Goal: Task Accomplishment & Management: Manage account settings

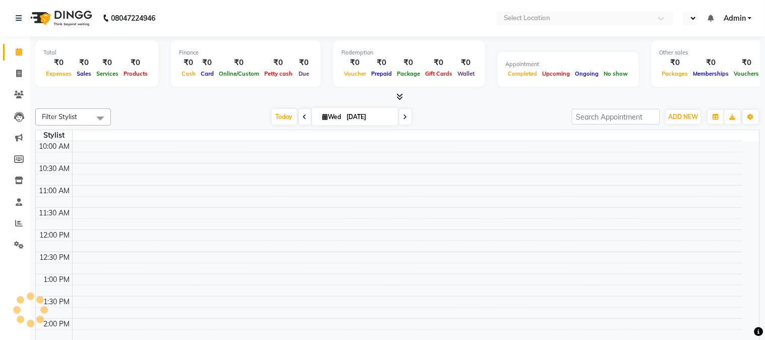
select select "en"
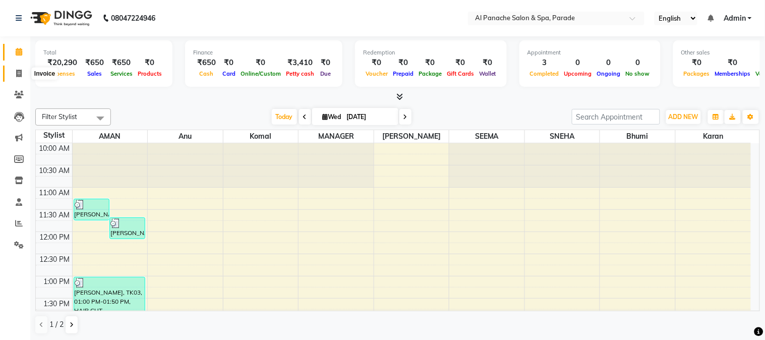
click at [16, 72] on icon at bounding box center [19, 74] width 6 height 8
select select "service"
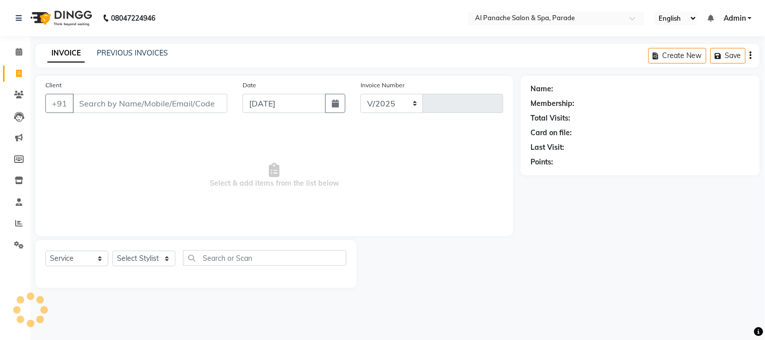
select select "463"
type input "1251"
click at [105, 105] on input "Client" at bounding box center [150, 103] width 155 height 19
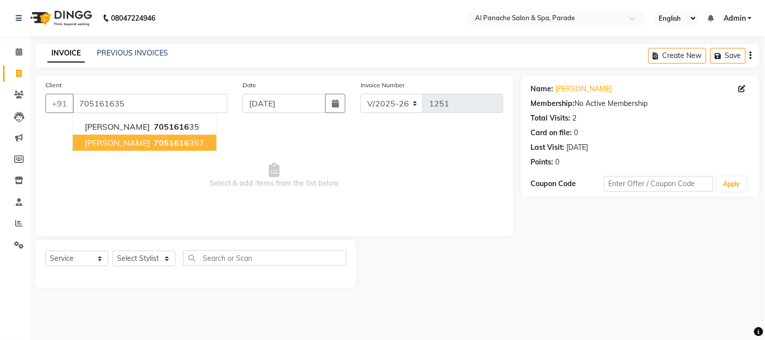
click at [143, 137] on button "[PERSON_NAME] Mam 7051616 357" at bounding box center [145, 143] width 144 height 16
type input "7051616357"
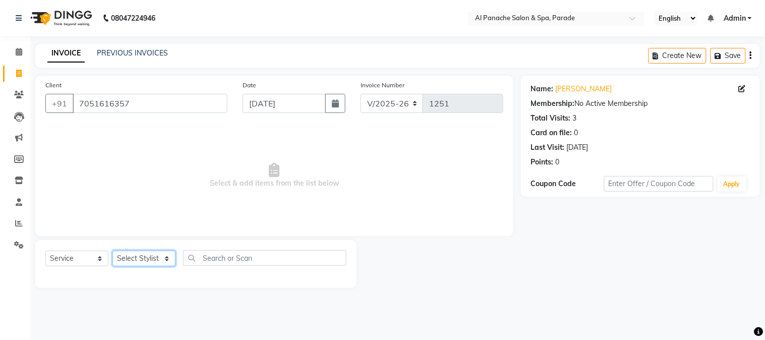
click at [135, 264] on select "Select Stylist [PERSON_NAME] Bhumi [PERSON_NAME] MANAGER [PERSON_NAME] [PERSON_…" at bounding box center [143, 259] width 63 height 16
select select "6416"
click at [112, 251] on select "Select Stylist [PERSON_NAME] Bhumi [PERSON_NAME] MANAGER [PERSON_NAME] [PERSON_…" at bounding box center [143, 259] width 63 height 16
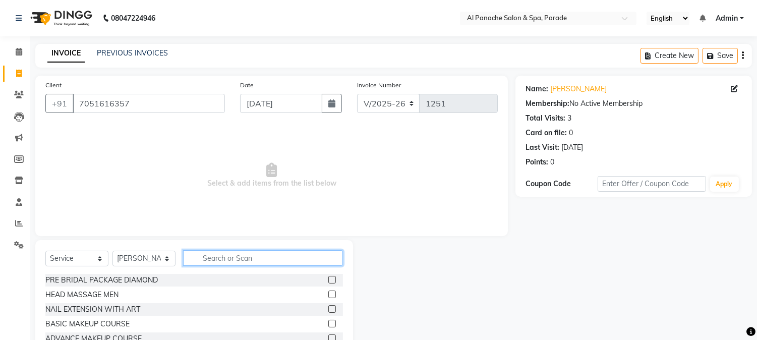
click at [207, 257] on input "text" at bounding box center [263, 258] width 160 height 16
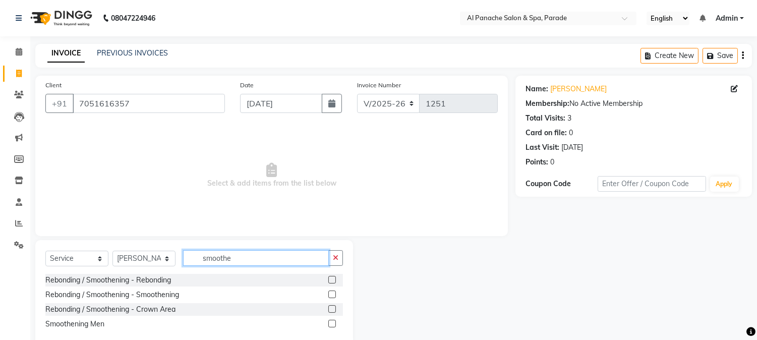
type input "smoothe"
click at [334, 293] on label at bounding box center [332, 294] width 8 height 8
click at [334, 293] on input "checkbox" at bounding box center [331, 294] width 7 height 7
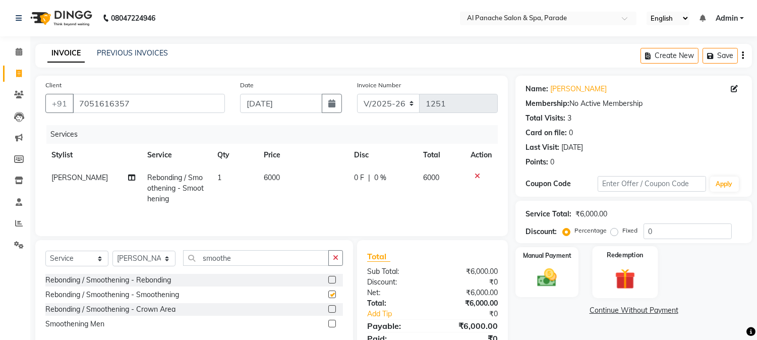
checkbox input "false"
click at [622, 230] on label "Fixed" at bounding box center [629, 230] width 15 height 9
click at [613, 230] on input "Fixed" at bounding box center [616, 230] width 7 height 7
radio input "true"
click at [696, 223] on input "0" at bounding box center [687, 231] width 88 height 16
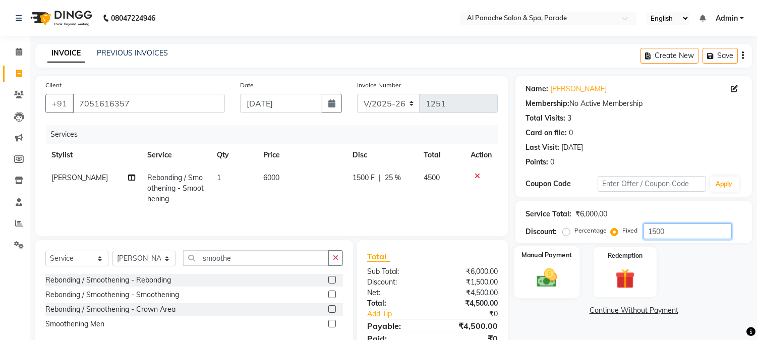
type input "1500"
click at [522, 289] on div "Manual Payment" at bounding box center [547, 271] width 66 height 51
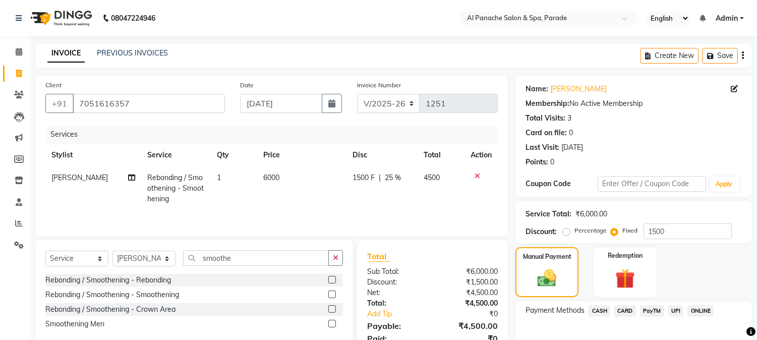
scroll to position [56, 0]
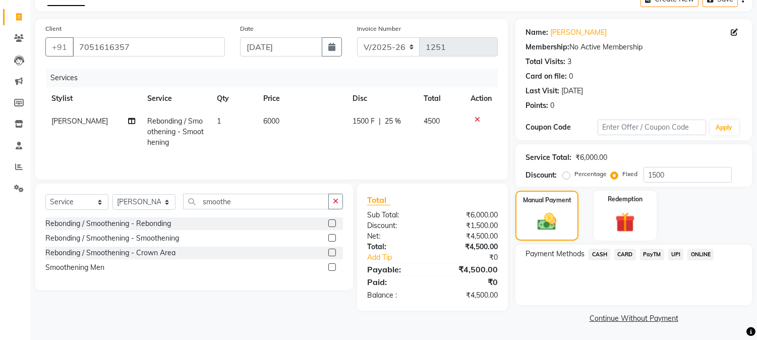
click at [652, 251] on span "PayTM" at bounding box center [652, 255] width 24 height 12
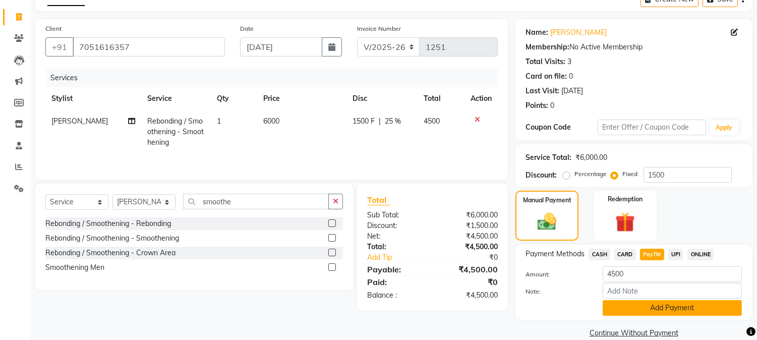
click at [627, 301] on button "Add Payment" at bounding box center [671, 308] width 139 height 16
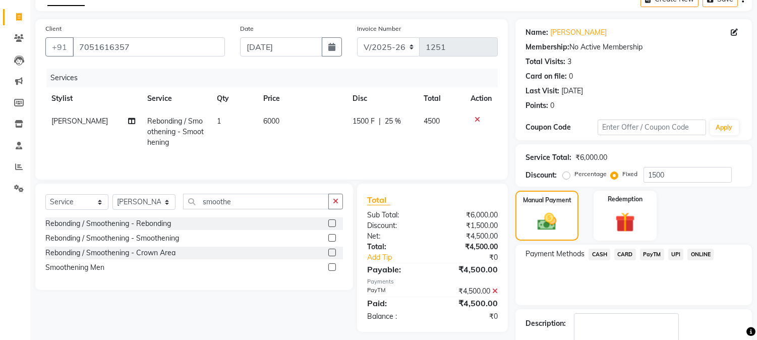
scroll to position [113, 0]
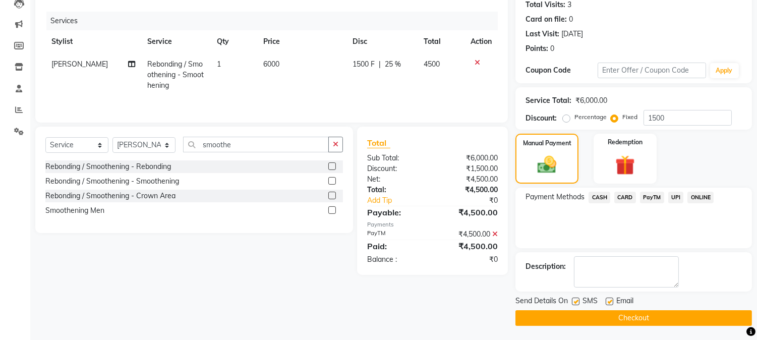
click at [598, 315] on button "Checkout" at bounding box center [633, 318] width 236 height 16
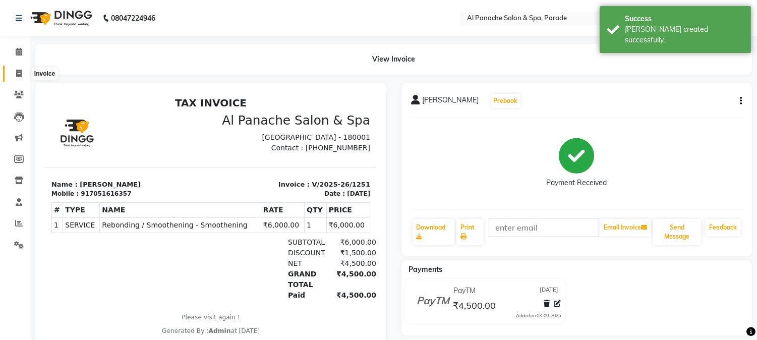
click at [14, 71] on span at bounding box center [19, 74] width 18 height 12
select select "service"
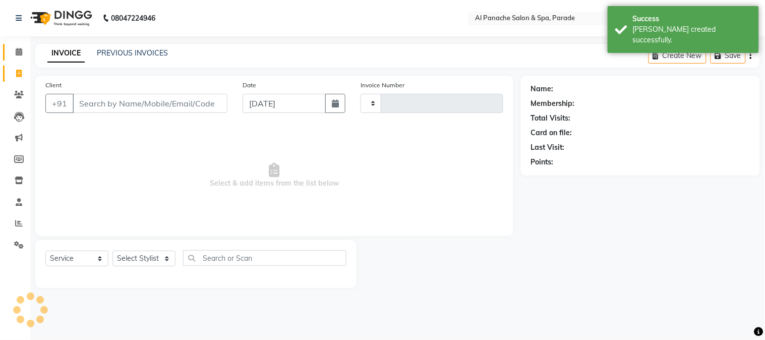
type input "1252"
select select "463"
click at [16, 53] on icon at bounding box center [19, 52] width 7 height 8
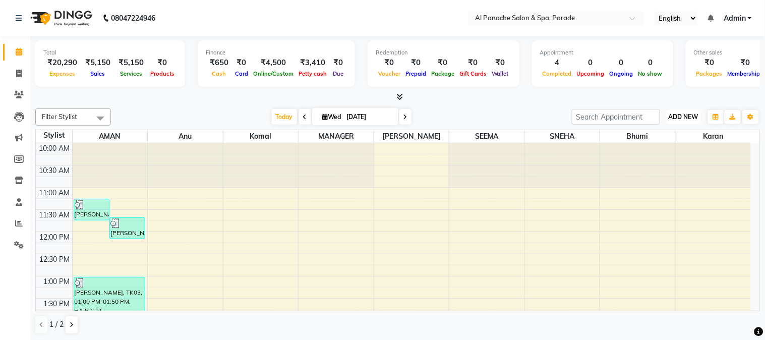
click at [681, 123] on button "ADD NEW Toggle Dropdown" at bounding box center [683, 117] width 35 height 14
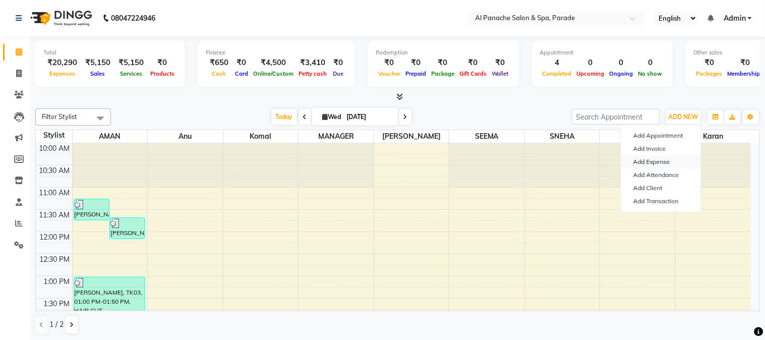
click at [661, 162] on link "Add Expense" at bounding box center [661, 161] width 80 height 13
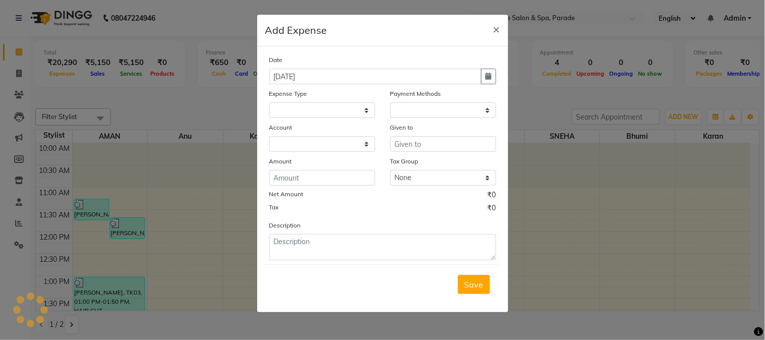
select select
select select "1"
select select "2323"
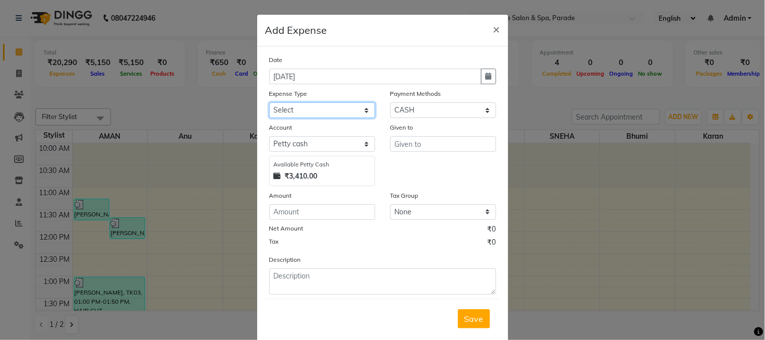
click at [326, 113] on select "Select Advance Salary Bank charges Car maintenance Cash transfer to bank Cash t…" at bounding box center [322, 110] width 106 height 16
select select "4763"
click at [269, 102] on select "Select Advance Salary Bank charges Car maintenance Cash transfer to bank Cash t…" at bounding box center [322, 110] width 106 height 16
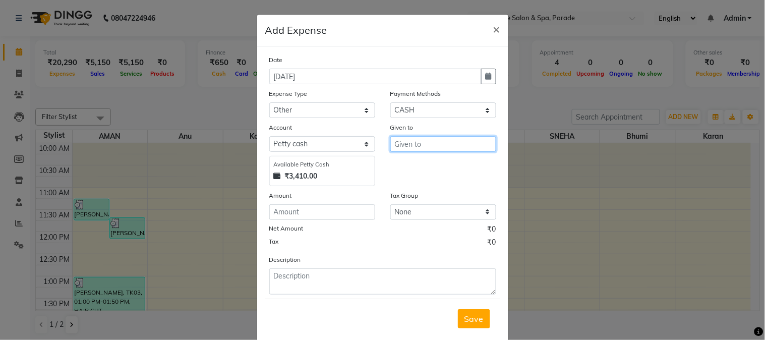
click at [422, 151] on input "text" at bounding box center [443, 144] width 106 height 16
type input "[PERSON_NAME]"
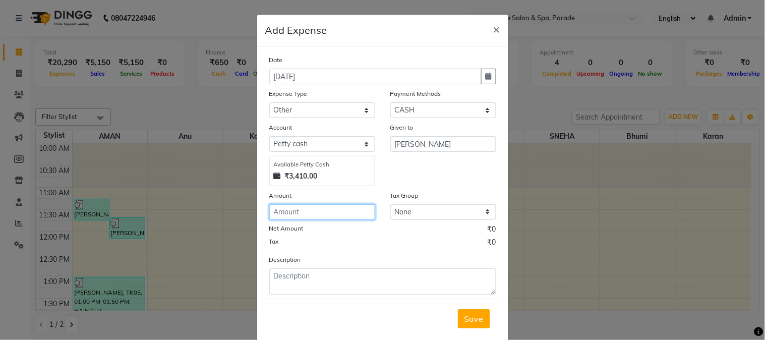
click at [296, 213] on input "number" at bounding box center [322, 212] width 106 height 16
type input "500"
click at [479, 328] on button "Save" at bounding box center [474, 318] width 32 height 19
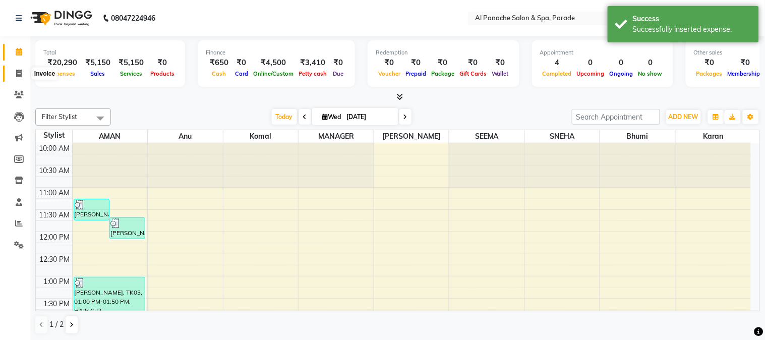
click at [10, 71] on span at bounding box center [19, 74] width 18 height 12
select select "service"
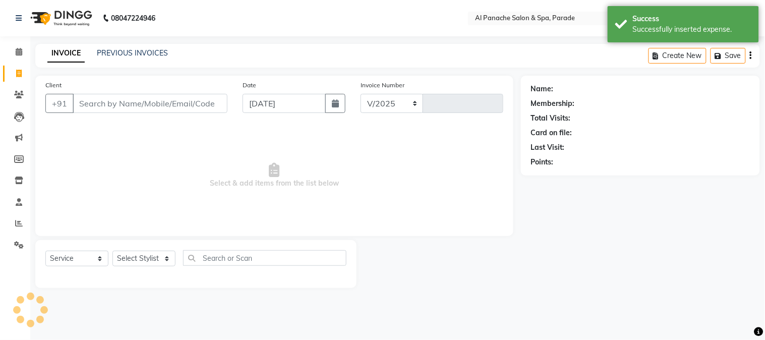
select select "463"
type input "1252"
click at [12, 49] on span at bounding box center [19, 52] width 18 height 12
